Goal: Information Seeking & Learning: Find specific fact

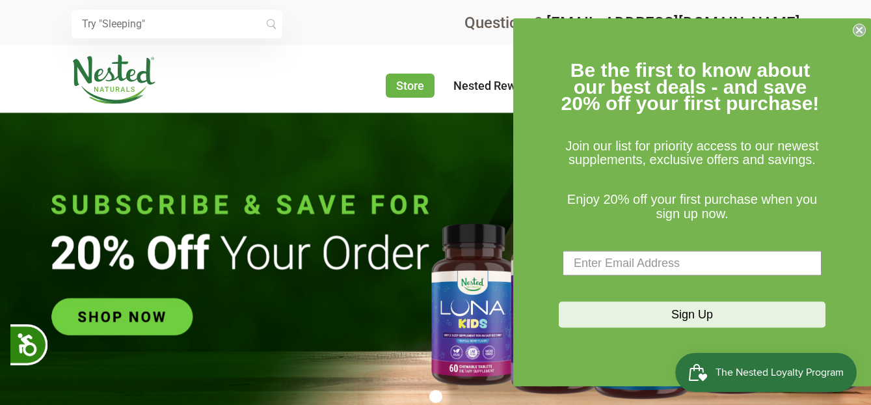
click at [858, 31] on icon "Close dialog" at bounding box center [859, 29] width 5 height 5
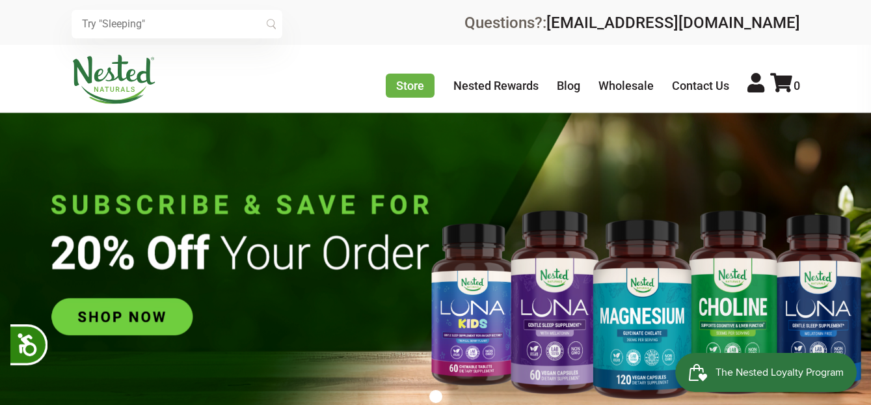
scroll to position [0, 457]
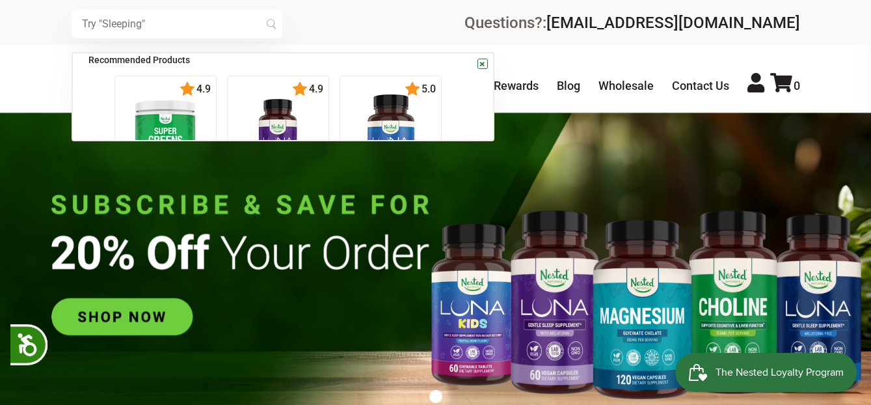
click at [206, 29] on input "text" at bounding box center [177, 24] width 211 height 29
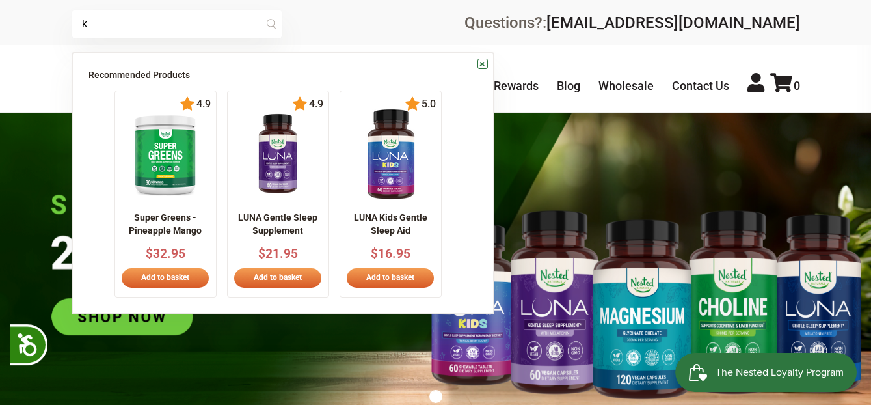
type input "k"
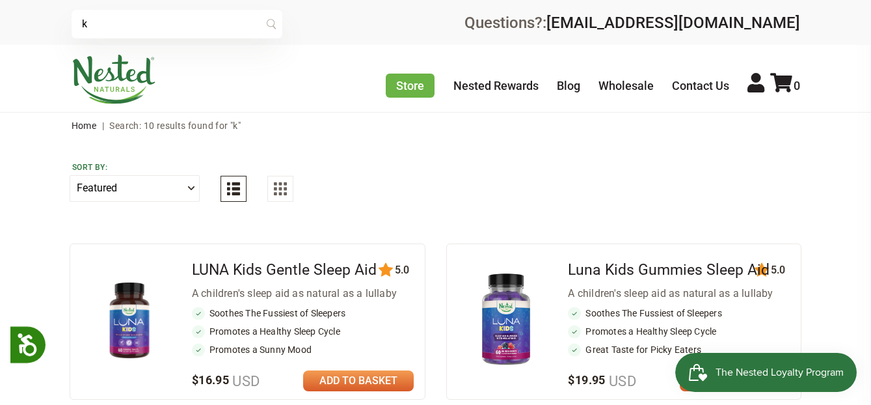
click at [107, 27] on input "k" at bounding box center [177, 24] width 211 height 29
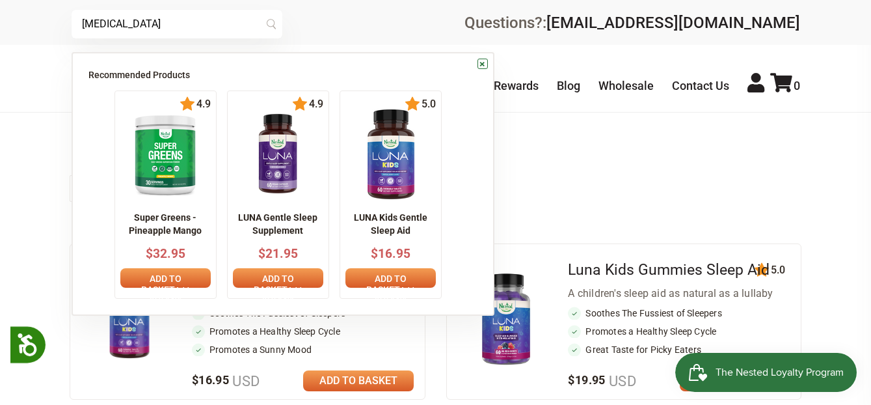
type input "vitamin k"
